Goal: Information Seeking & Learning: Learn about a topic

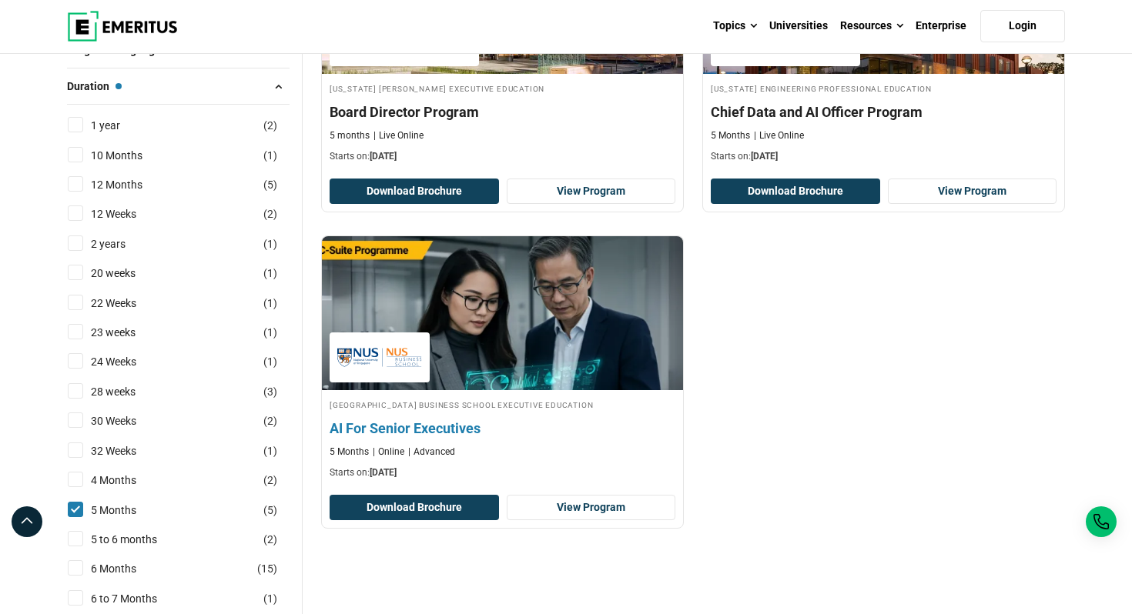
scroll to position [765, 0]
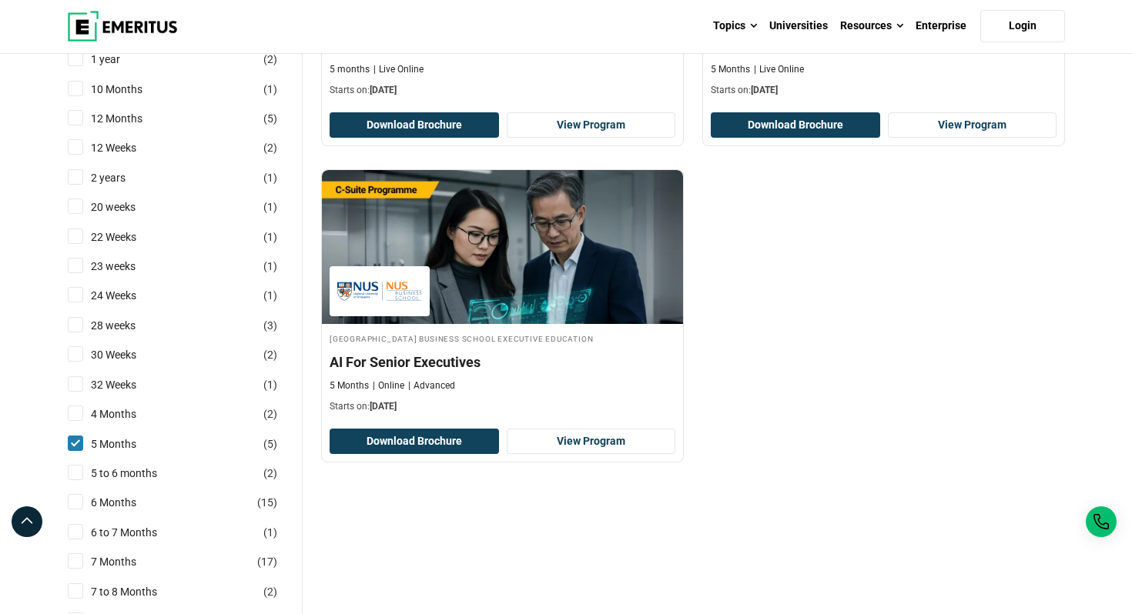
click at [77, 451] on input "5 Months ( 5 )" at bounding box center [75, 443] width 15 height 15
checkbox input "false"
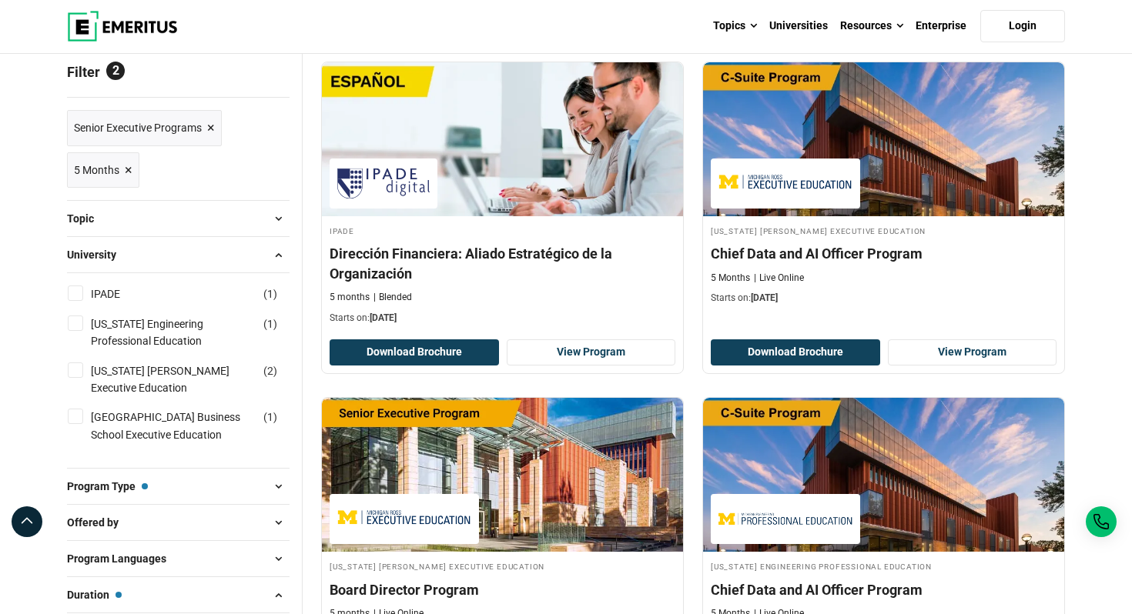
scroll to position [0, 0]
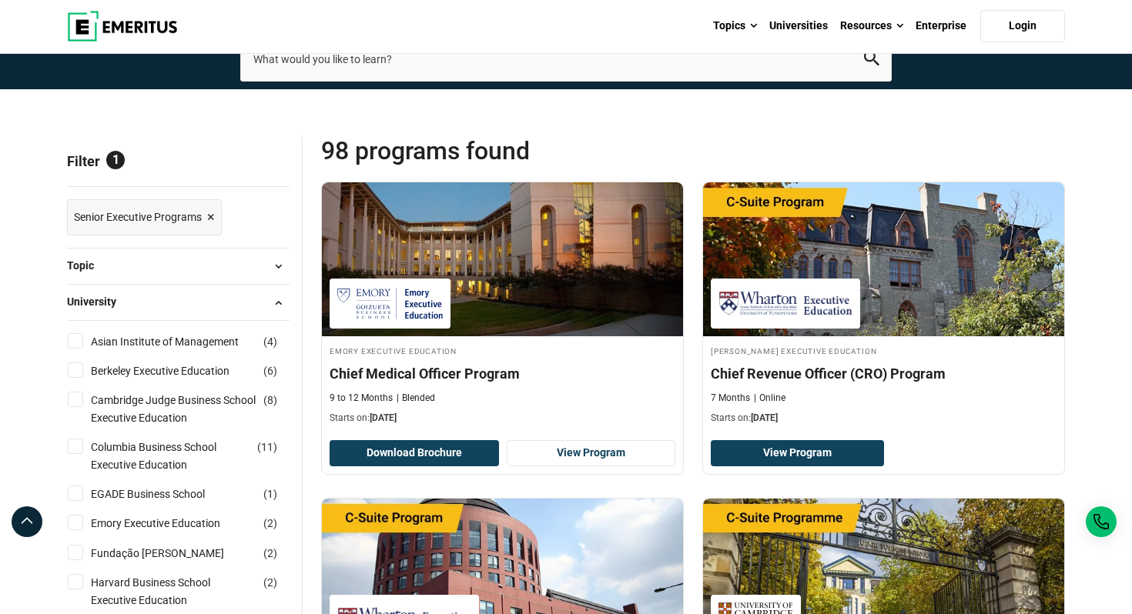
scroll to position [104, 0]
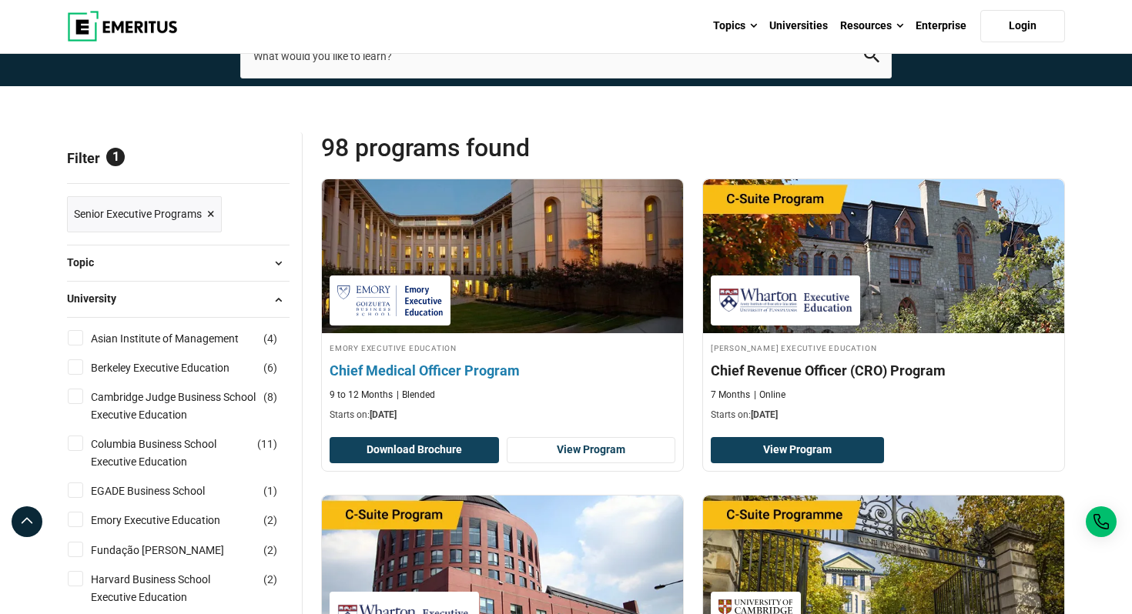
click at [480, 373] on h4 "Chief Medical Officer Program" at bounding box center [502, 370] width 346 height 19
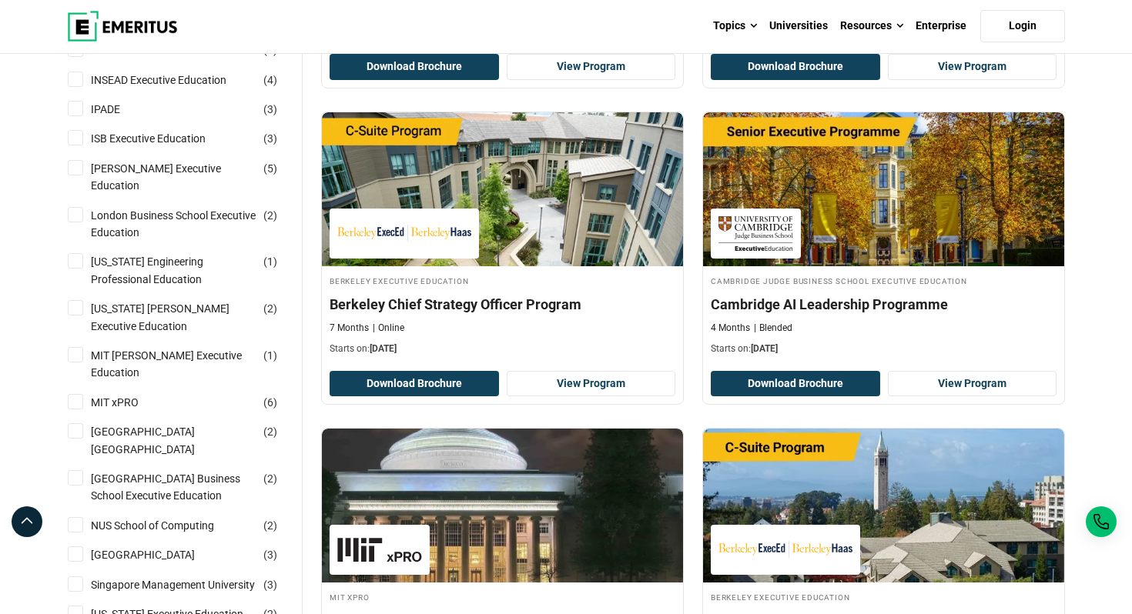
scroll to position [805, 0]
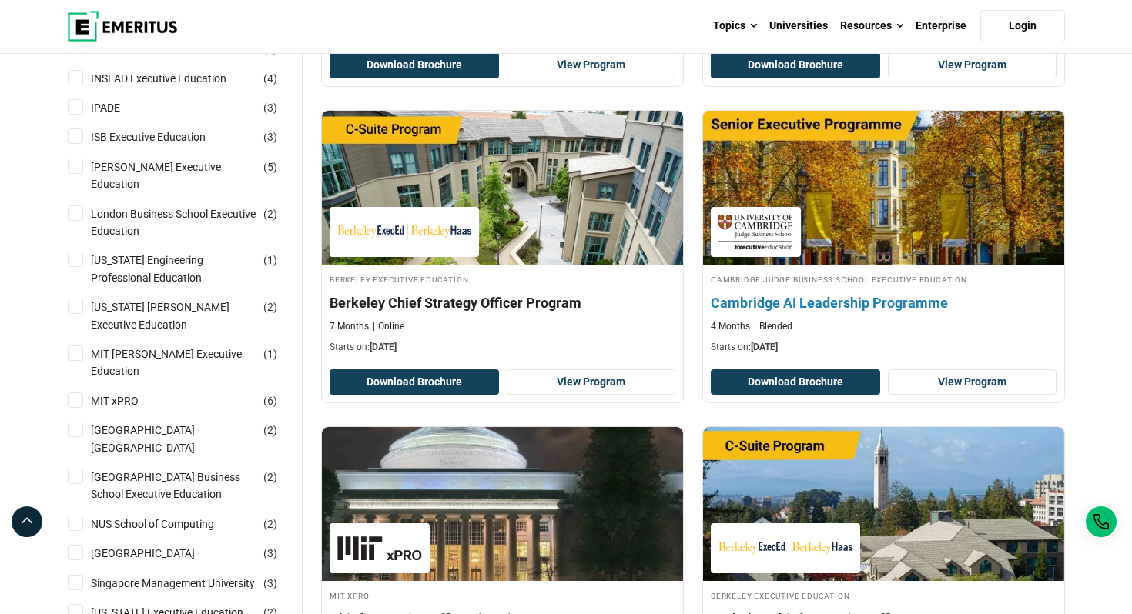
click at [791, 303] on h4 "Cambridge AI Leadership Programme" at bounding box center [883, 302] width 346 height 19
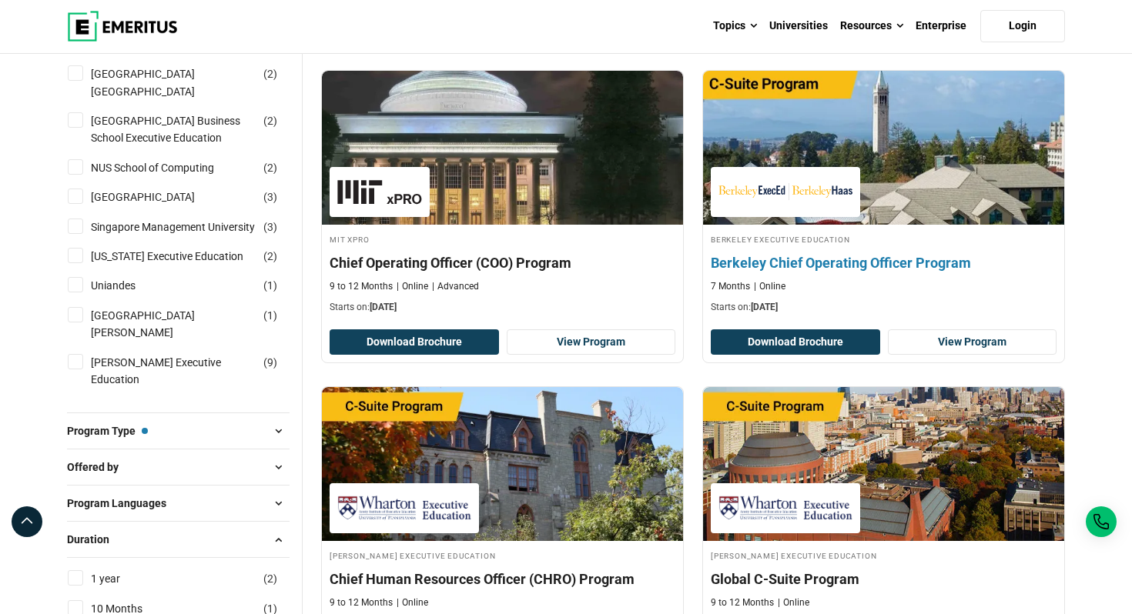
scroll to position [1166, 0]
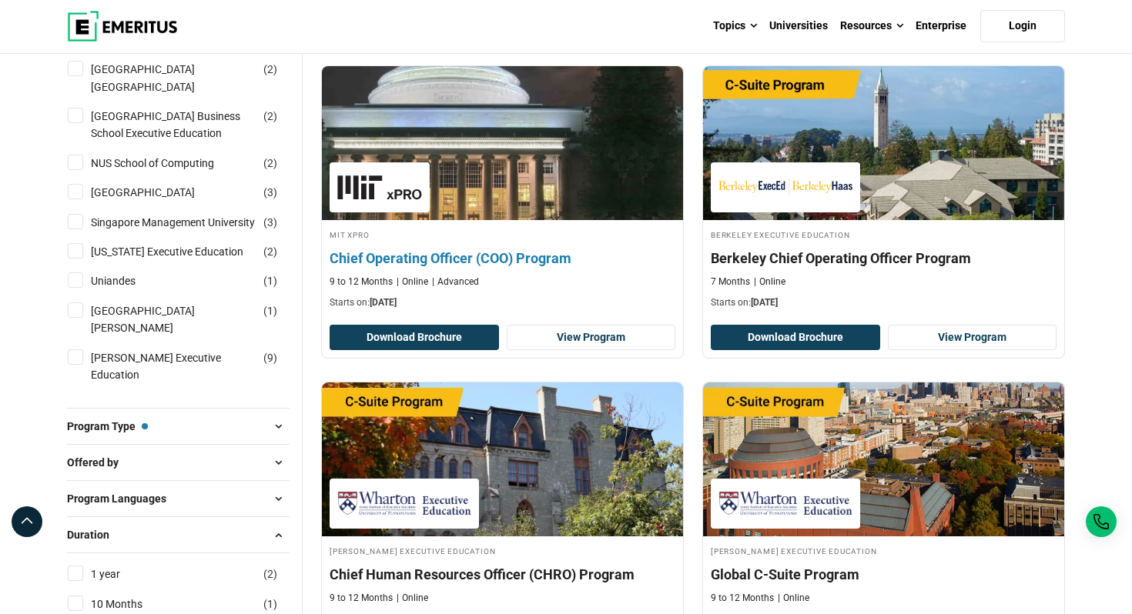
click at [502, 261] on h4 "Chief Operating Officer (COO) Program" at bounding box center [502, 258] width 346 height 19
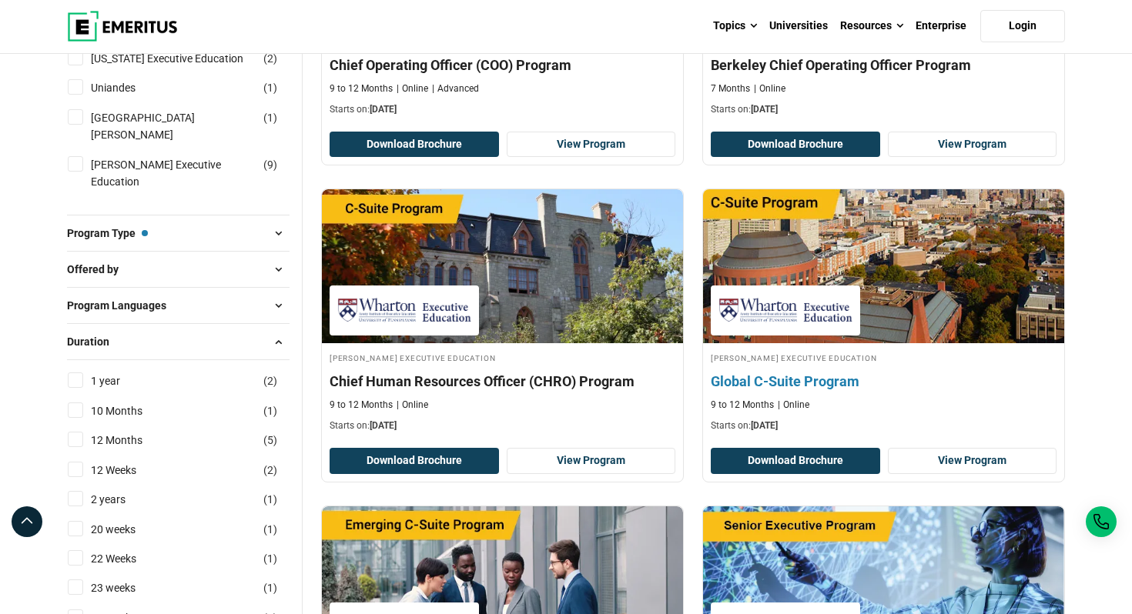
scroll to position [1361, 0]
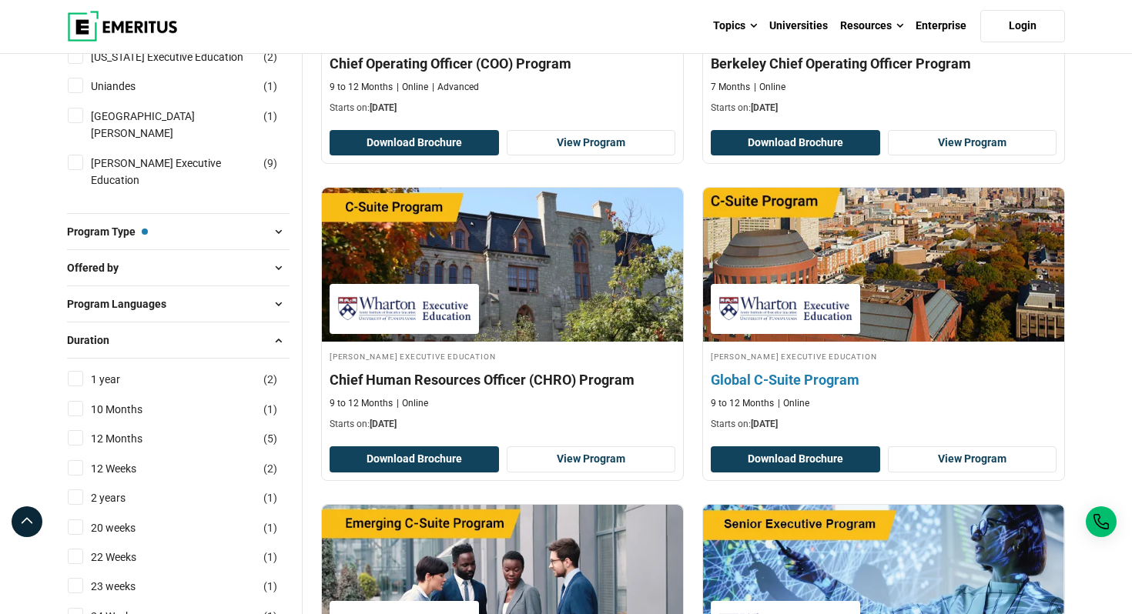
click at [838, 381] on h4 "Global C-Suite Program" at bounding box center [883, 379] width 346 height 19
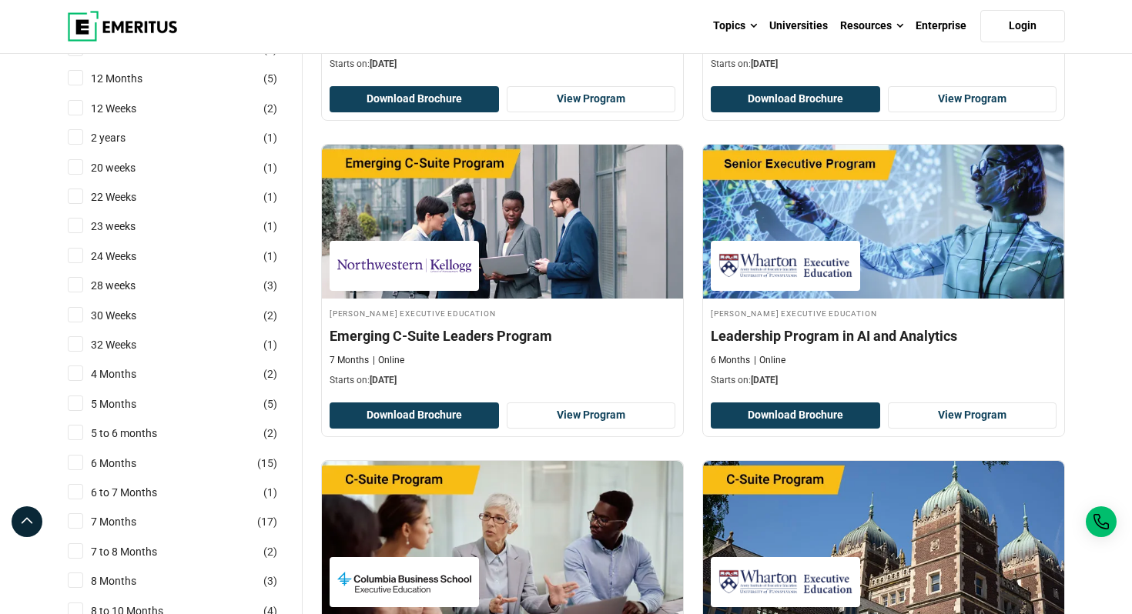
scroll to position [1735, 0]
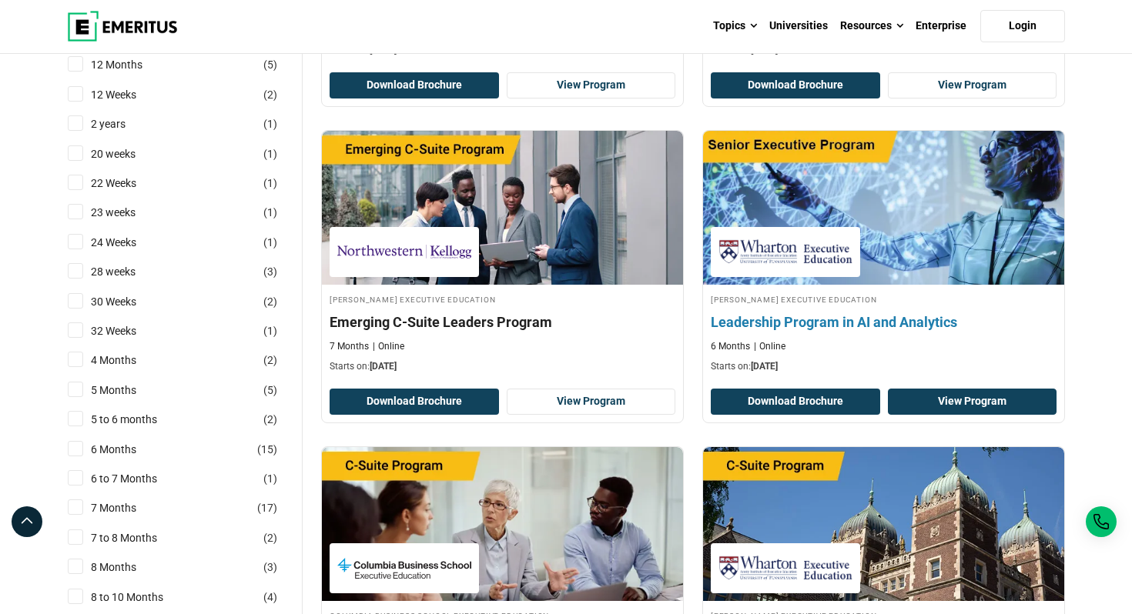
click at [946, 400] on link "View Program" at bounding box center [972, 402] width 169 height 26
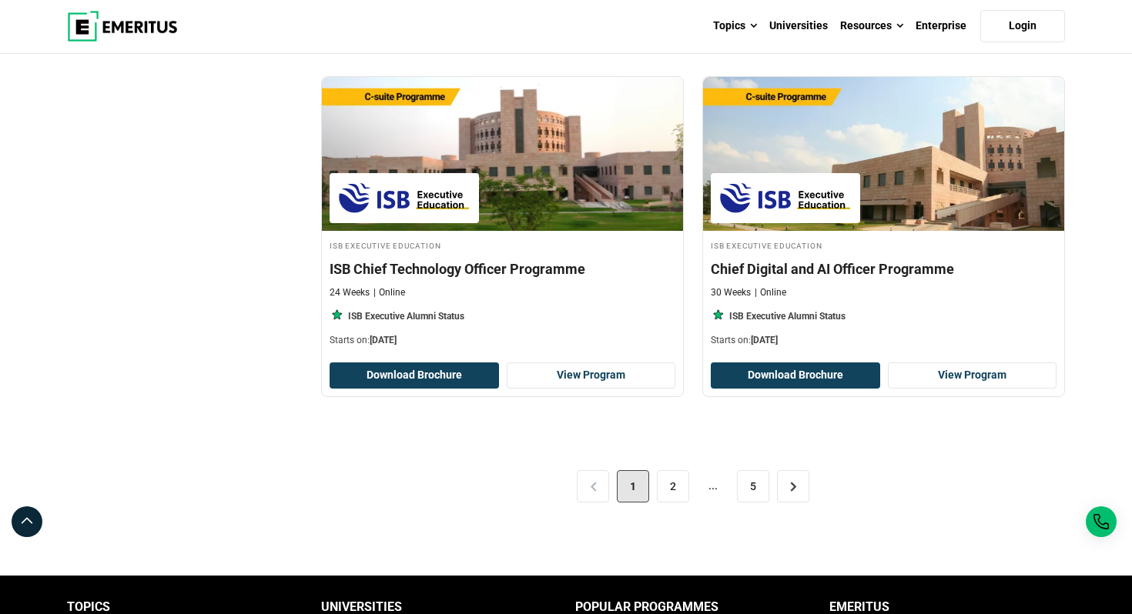
scroll to position [3057, 0]
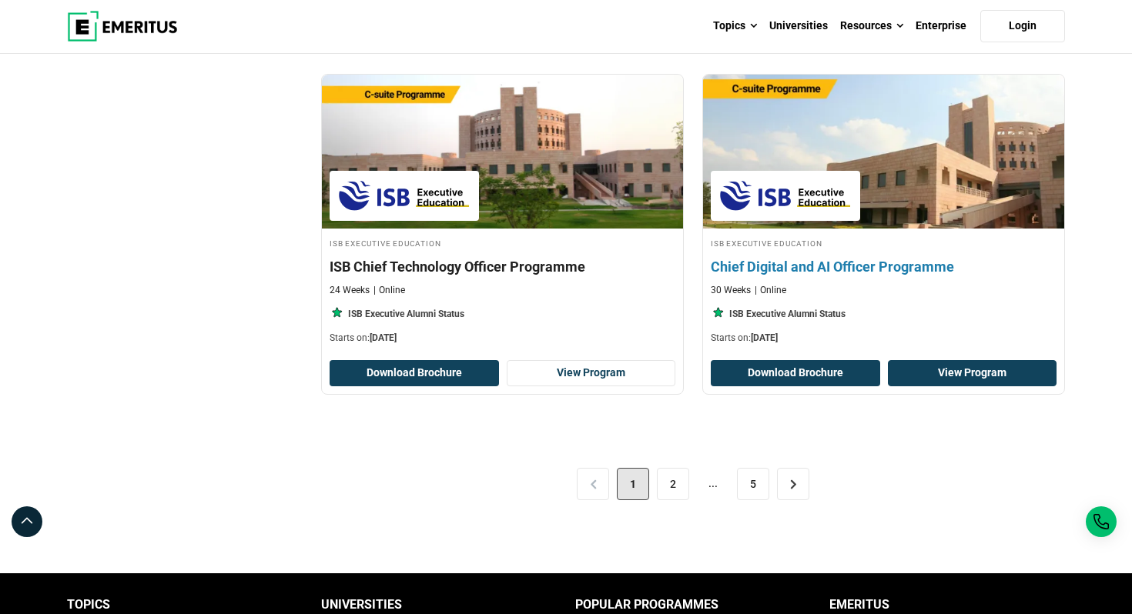
click at [948, 371] on link "View Program" at bounding box center [972, 373] width 169 height 26
